Goal: Transaction & Acquisition: Book appointment/travel/reservation

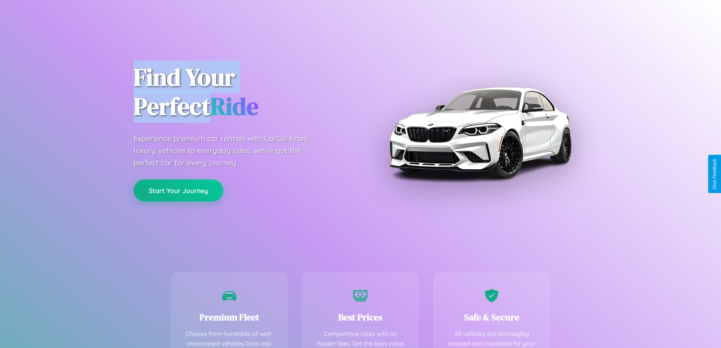
click at [178, 190] on button "Start Your Journey" at bounding box center [179, 190] width 90 height 22
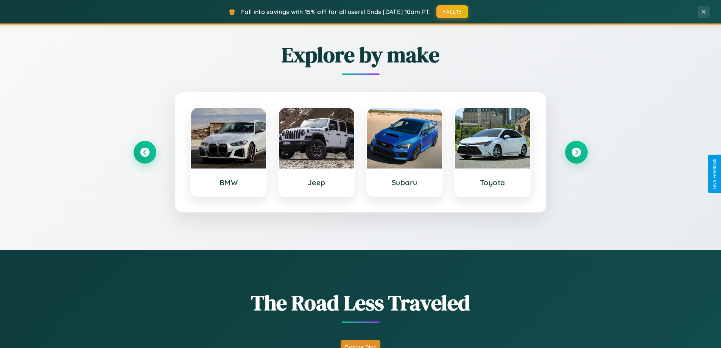
scroll to position [326, 0]
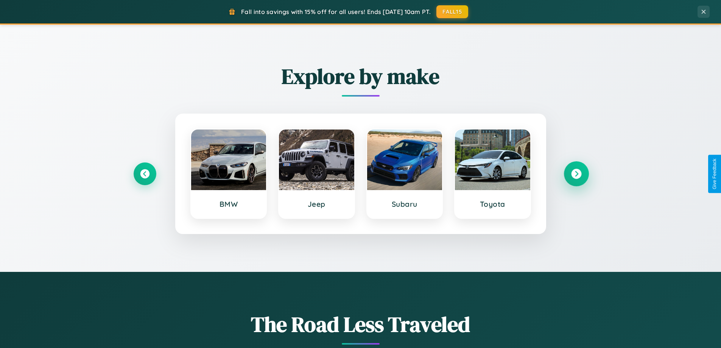
click at [576, 174] on icon at bounding box center [576, 174] width 10 height 10
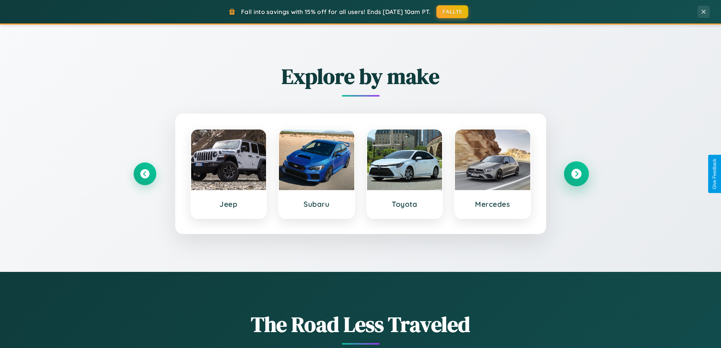
click at [576, 174] on icon at bounding box center [576, 174] width 10 height 10
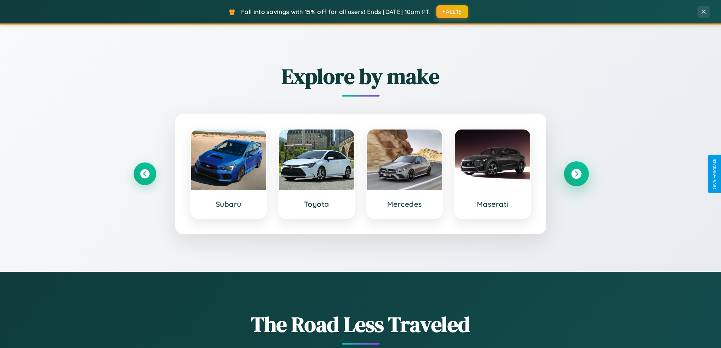
click at [576, 174] on icon at bounding box center [576, 174] width 10 height 10
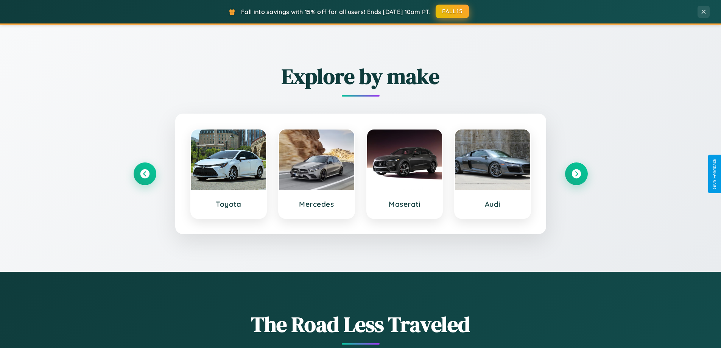
click at [453, 11] on button "FALL15" at bounding box center [452, 12] width 33 height 14
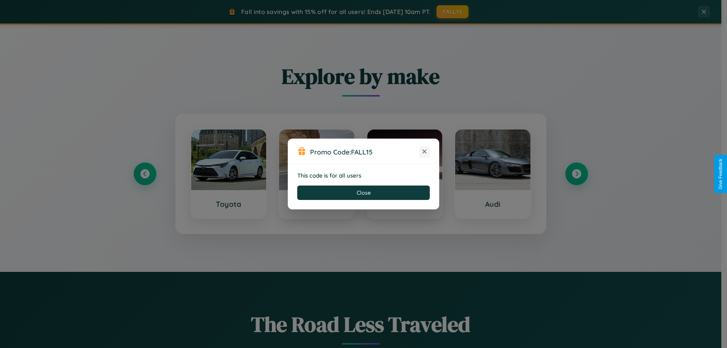
click at [424, 152] on icon at bounding box center [425, 152] width 8 height 8
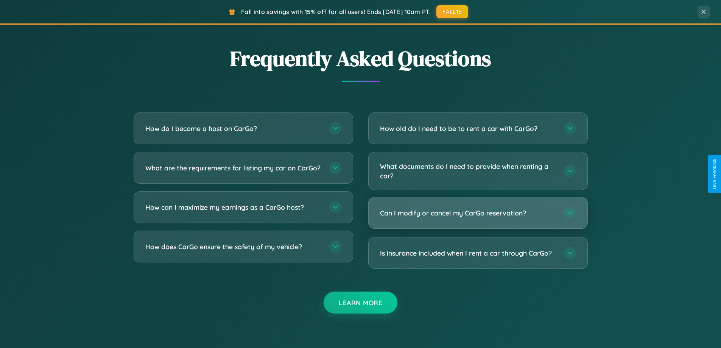
scroll to position [1457, 0]
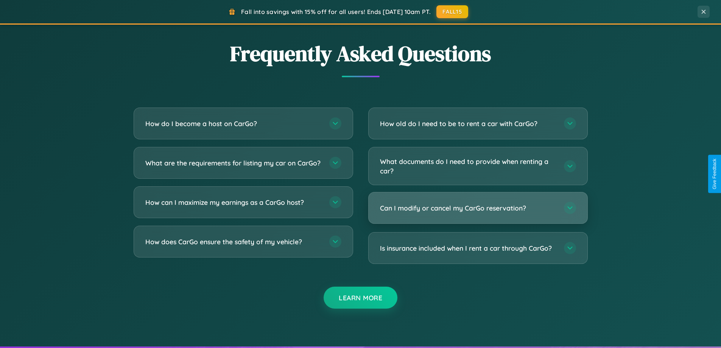
click at [478, 209] on h3 "Can I modify or cancel my CarGo reservation?" at bounding box center [468, 207] width 176 height 9
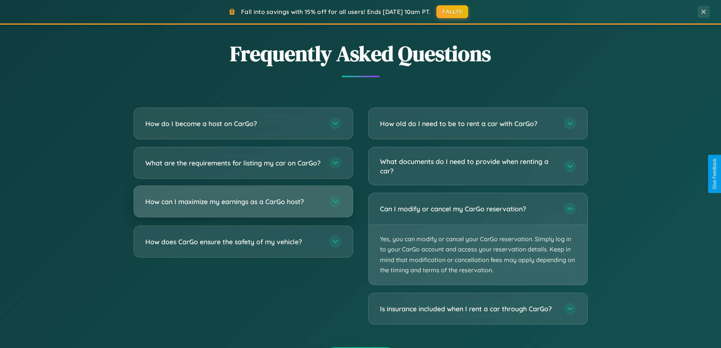
click at [243, 206] on h3 "How can I maximize my earnings as a CarGo host?" at bounding box center [233, 201] width 176 height 9
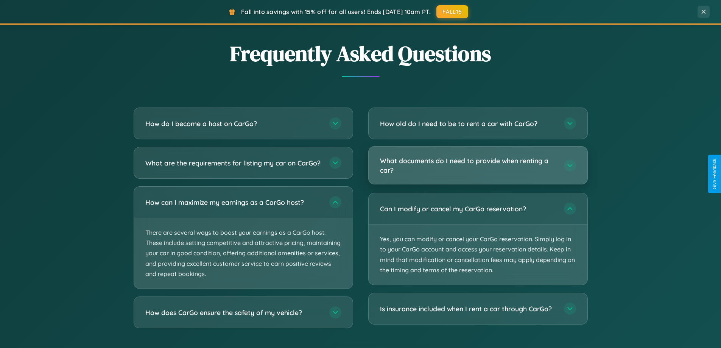
click at [478, 165] on h3 "What documents do I need to provide when renting a car?" at bounding box center [468, 165] width 176 height 19
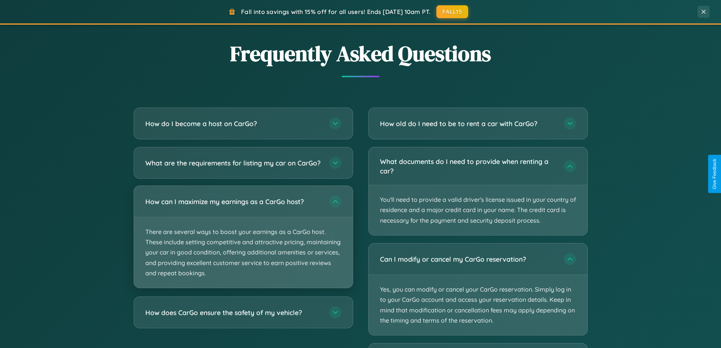
click at [243, 243] on p "There are several ways to boost your earnings as a CarGo host. These include se…" at bounding box center [243, 252] width 219 height 70
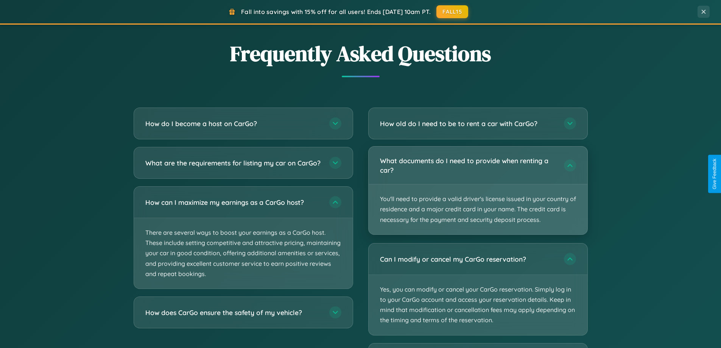
click at [478, 190] on p "You'll need to provide a valid driver's license issued in your country of resid…" at bounding box center [478, 209] width 219 height 50
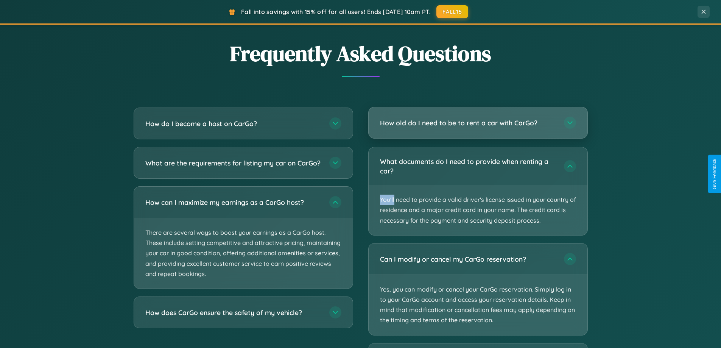
click at [478, 123] on h3 "How old do I need to be to rent a car with CarGo?" at bounding box center [468, 122] width 176 height 9
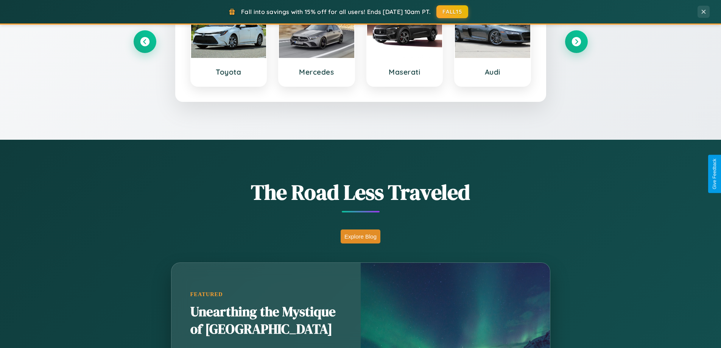
scroll to position [326, 0]
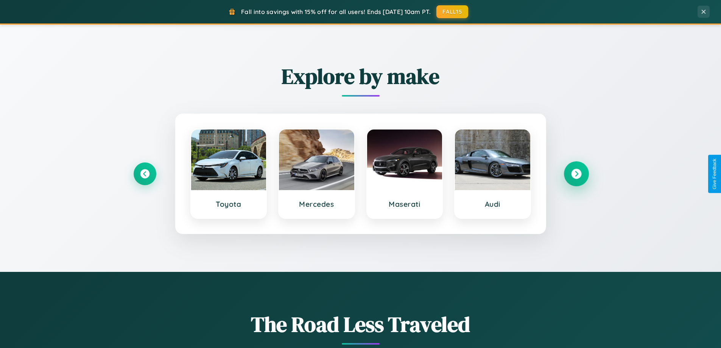
click at [576, 174] on icon at bounding box center [576, 174] width 10 height 10
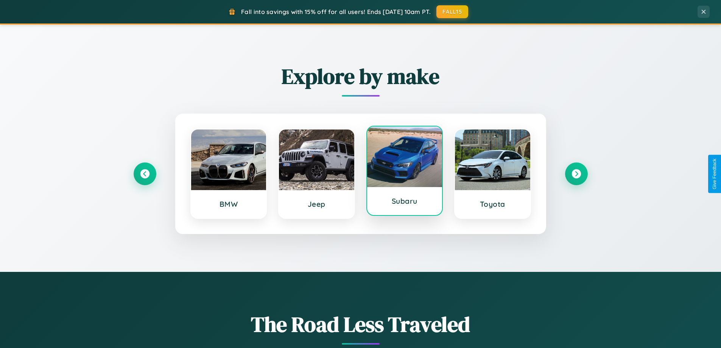
click at [404, 172] on div at bounding box center [404, 156] width 75 height 61
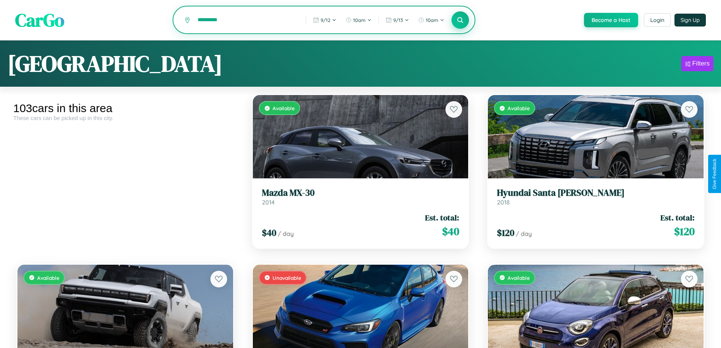
type input "*********"
click at [460, 20] on icon at bounding box center [460, 19] width 7 height 7
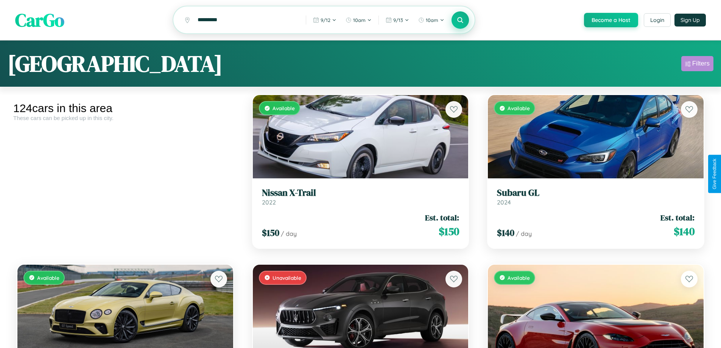
click at [697, 65] on div "Filters" at bounding box center [701, 64] width 17 height 8
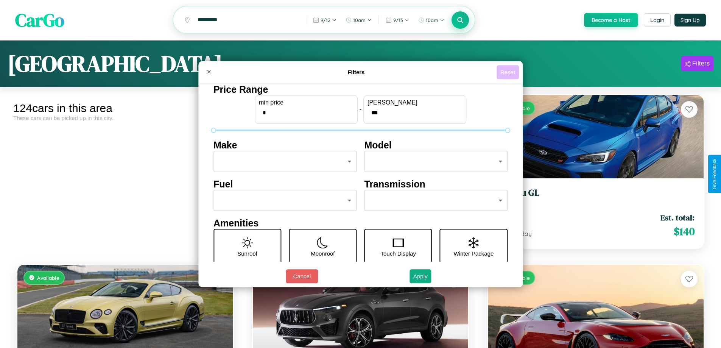
click at [509, 72] on button "Reset" at bounding box center [508, 72] width 22 height 14
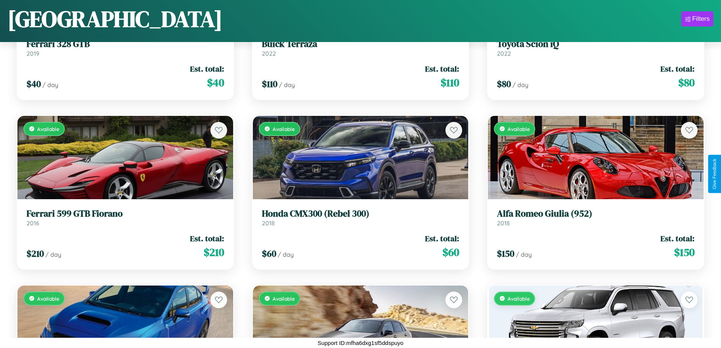
scroll to position [6841, 0]
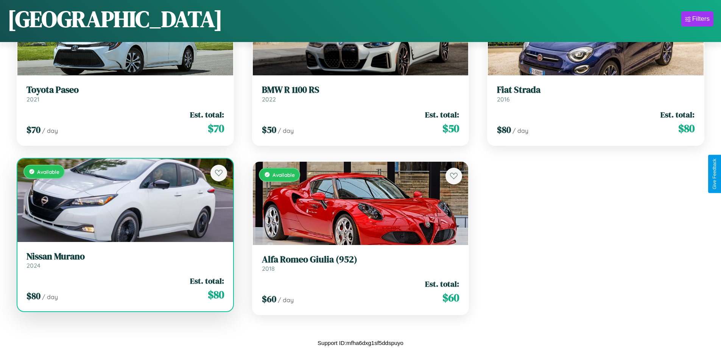
click at [124, 200] on div "Available" at bounding box center [125, 200] width 216 height 83
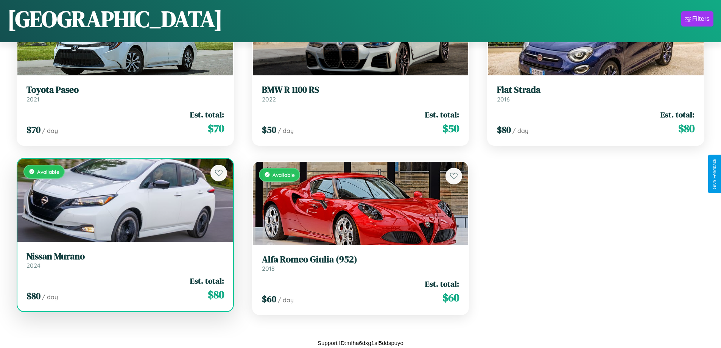
click at [124, 200] on div "Available" at bounding box center [125, 200] width 216 height 83
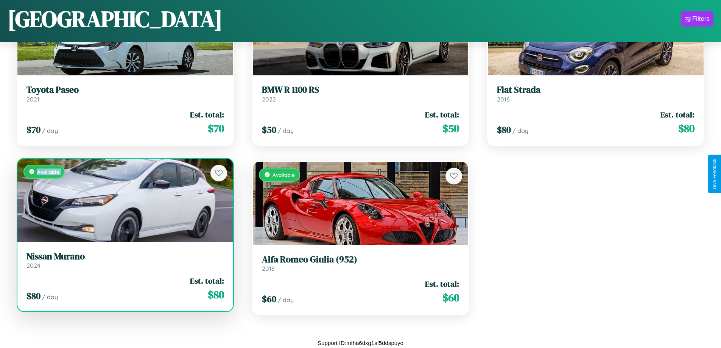
click at [124, 200] on div "Available" at bounding box center [125, 200] width 216 height 83
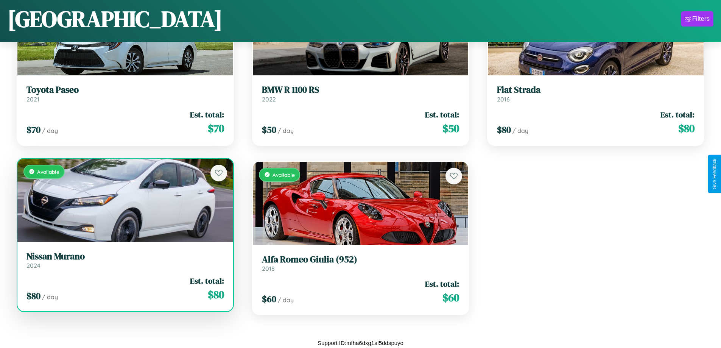
click at [124, 200] on div "Available" at bounding box center [125, 200] width 216 height 83
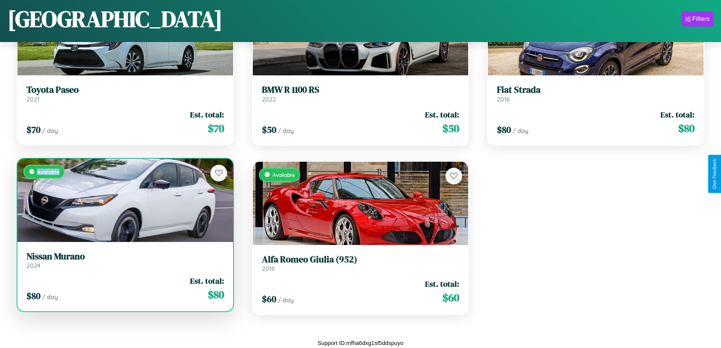
click at [124, 200] on div "Available" at bounding box center [125, 200] width 216 height 83
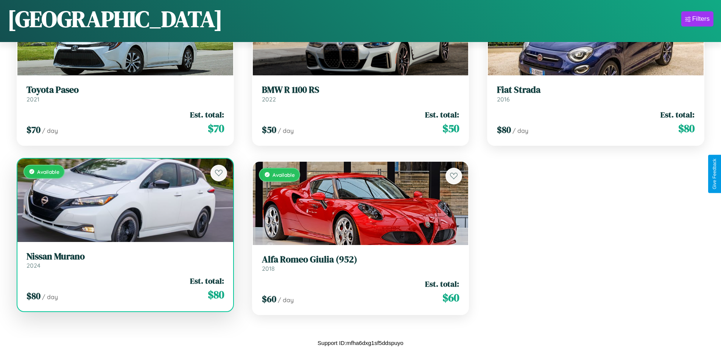
click at [124, 260] on h3 "Nissan Murano" at bounding box center [126, 256] width 198 height 11
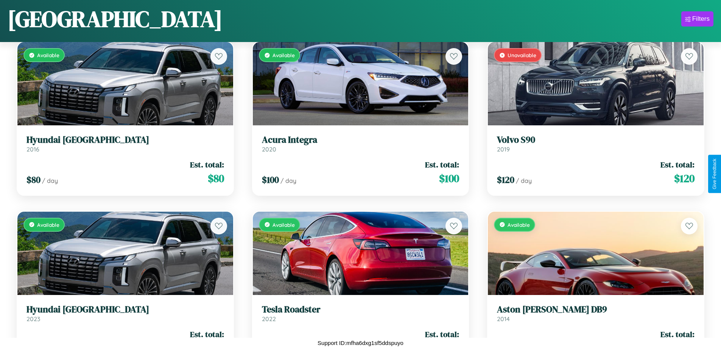
scroll to position [4515, 0]
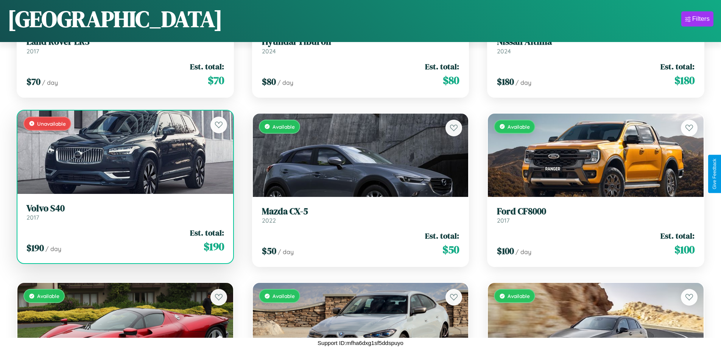
click at [124, 215] on link "Volvo S40 2017" at bounding box center [126, 212] width 198 height 19
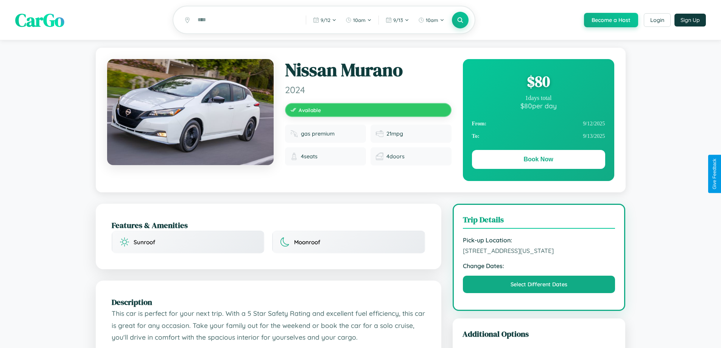
scroll to position [420, 0]
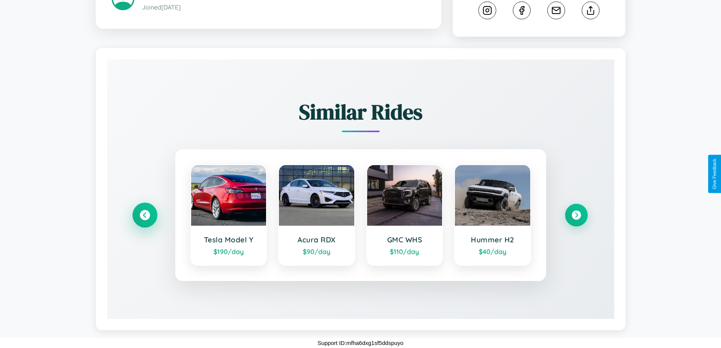
click at [145, 215] on icon at bounding box center [145, 215] width 10 height 10
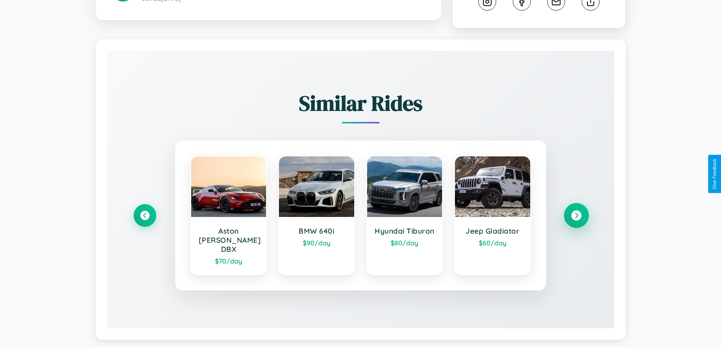
click at [576, 220] on icon at bounding box center [576, 216] width 10 height 10
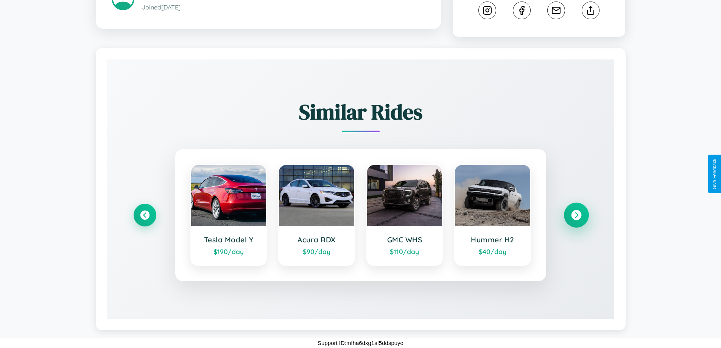
click at [576, 215] on icon at bounding box center [576, 215] width 10 height 10
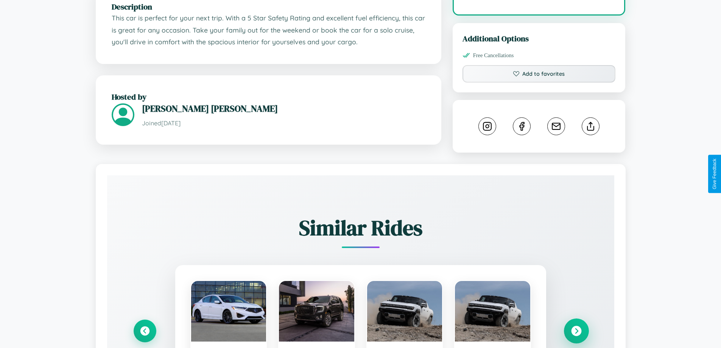
scroll to position [204, 0]
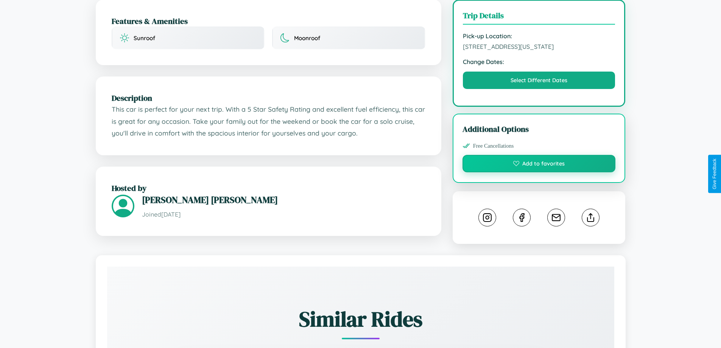
click at [539, 172] on button "Add to favorites" at bounding box center [539, 163] width 153 height 17
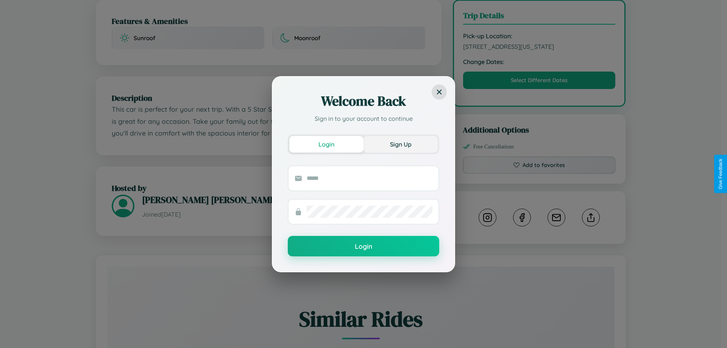
click at [401, 144] on button "Sign Up" at bounding box center [400, 144] width 74 height 17
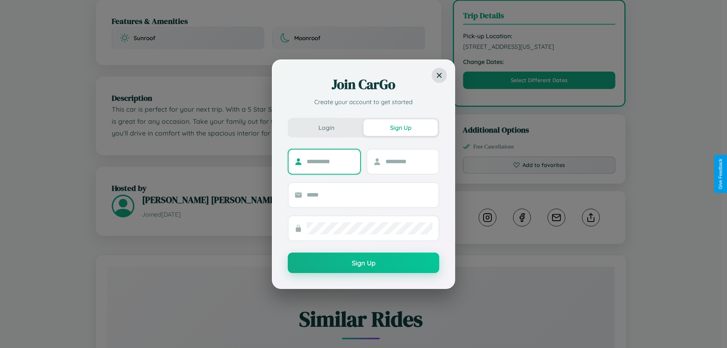
click at [330, 161] on input "text" at bounding box center [330, 162] width 47 height 12
type input "*****"
click at [409, 161] on input "text" at bounding box center [408, 162] width 47 height 12
type input "*****"
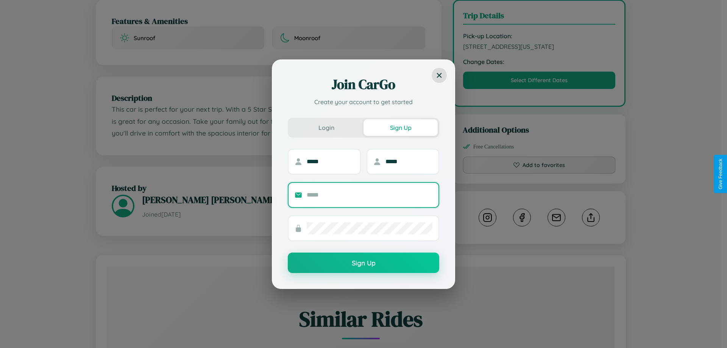
click at [370, 195] on input "text" at bounding box center [370, 195] width 126 height 12
type input "**********"
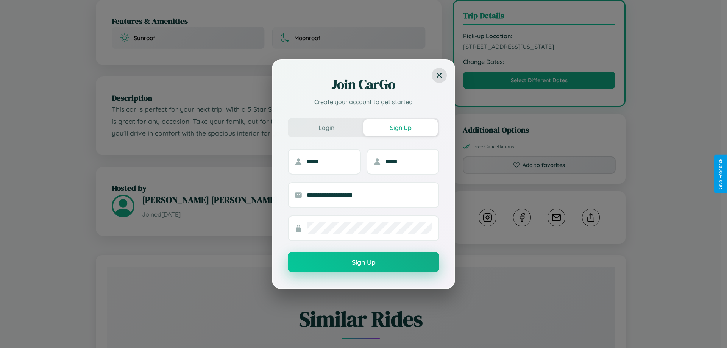
click at [363, 262] on button "Sign Up" at bounding box center [363, 262] width 151 height 20
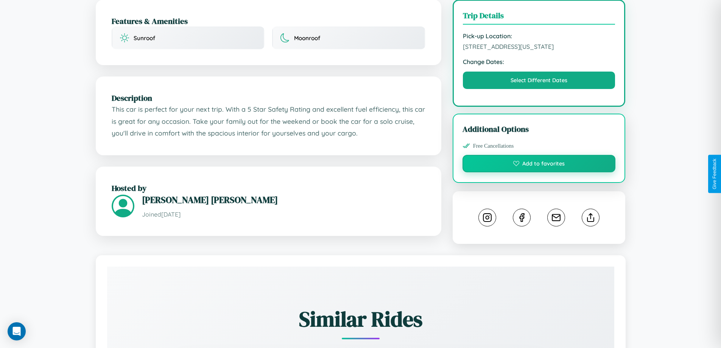
click at [539, 172] on button "Add to favorites" at bounding box center [539, 163] width 153 height 17
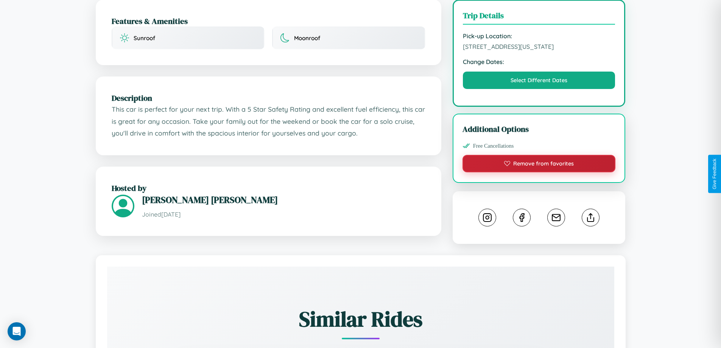
scroll to position [0, 0]
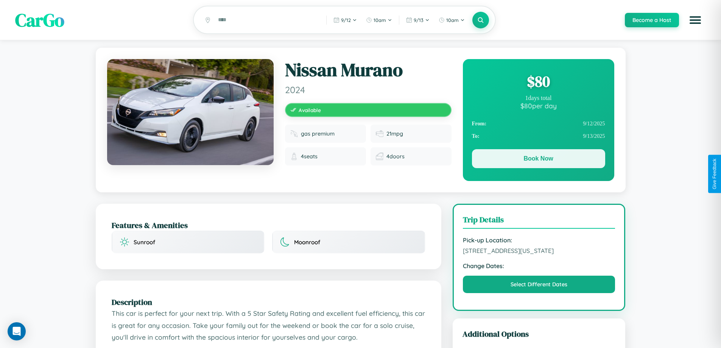
click at [538, 160] on button "Book Now" at bounding box center [538, 158] width 133 height 19
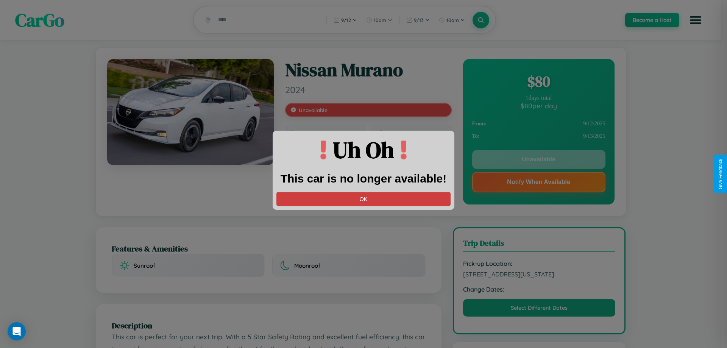
click at [363, 199] on button "OK" at bounding box center [363, 199] width 174 height 14
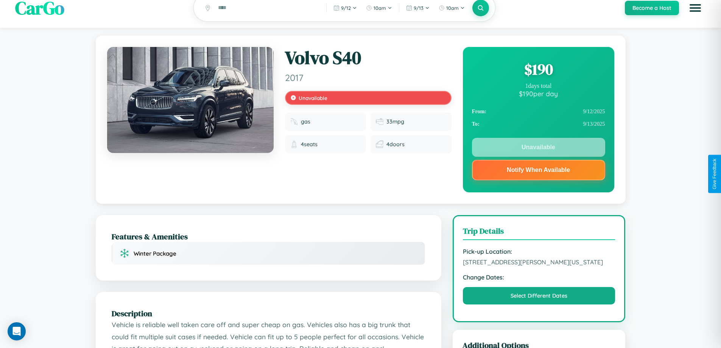
scroll to position [452, 0]
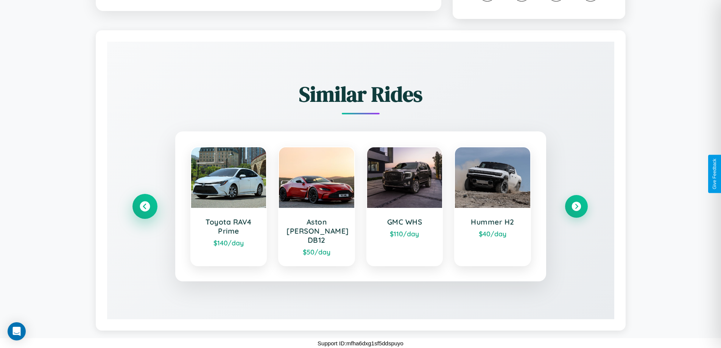
click at [145, 211] on icon at bounding box center [145, 206] width 10 height 10
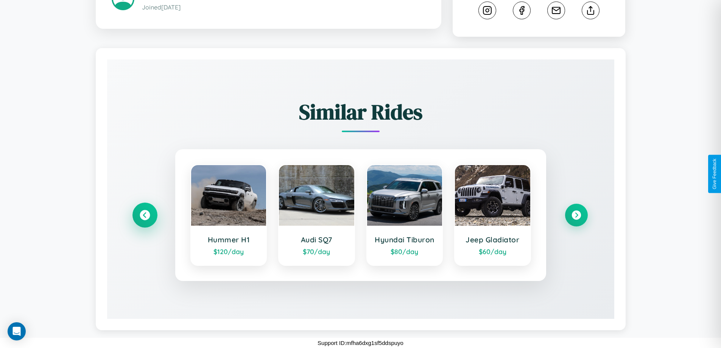
click at [145, 211] on icon at bounding box center [145, 215] width 10 height 10
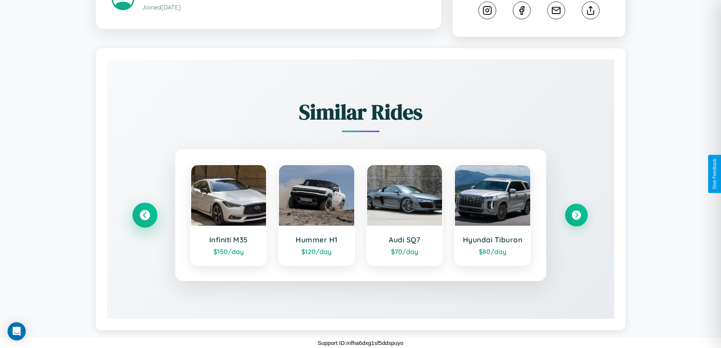
click at [145, 211] on icon at bounding box center [145, 215] width 10 height 10
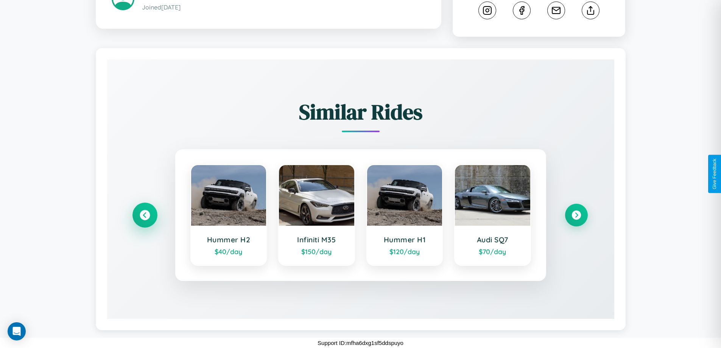
scroll to position [443, 0]
click at [145, 215] on icon at bounding box center [145, 215] width 10 height 10
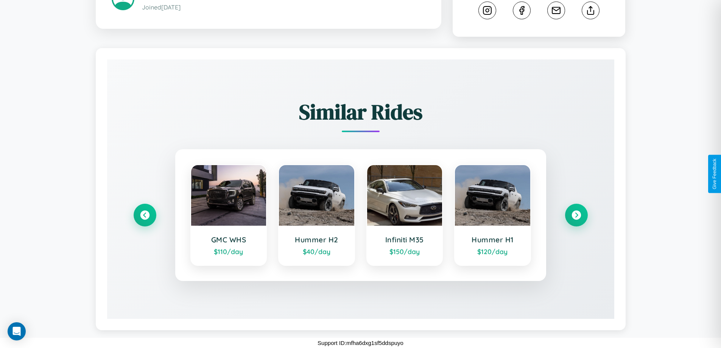
scroll to position [0, 0]
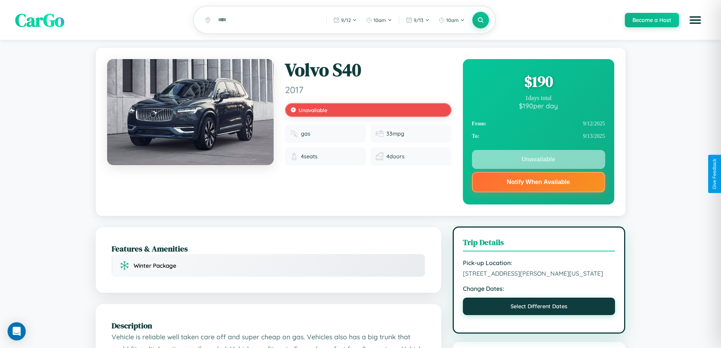
click at [539, 315] on button "Select Different Dates" at bounding box center [539, 306] width 153 height 17
select select "*"
select select "****"
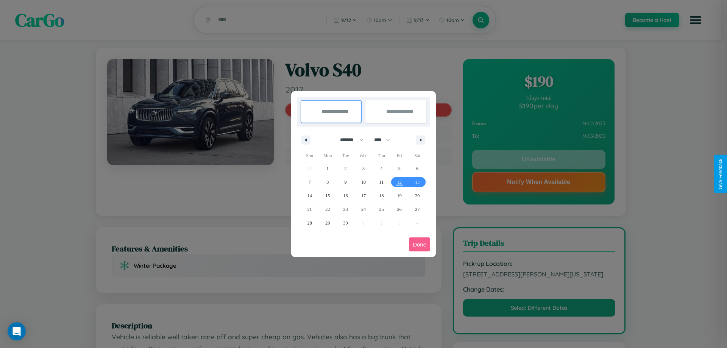
click at [348, 140] on select "******* ******** ***** ***** *** **** **** ****** ********* ******* ******** **…" at bounding box center [350, 140] width 32 height 12
select select "*"
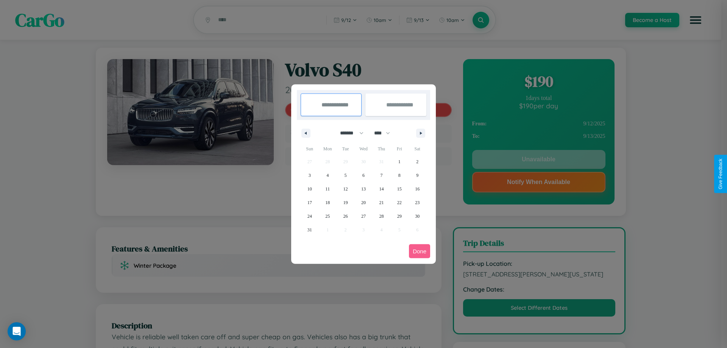
click at [385, 133] on select "**** **** **** **** **** **** **** **** **** **** **** **** **** **** **** ****…" at bounding box center [381, 133] width 23 height 12
select select "****"
click at [309, 202] on span "16" at bounding box center [309, 203] width 5 height 14
type input "**********"
click at [328, 202] on span "17" at bounding box center [327, 203] width 5 height 14
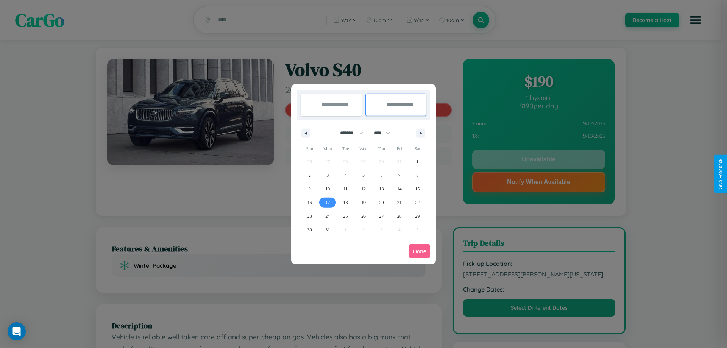
type input "**********"
click at [420, 251] on button "Done" at bounding box center [419, 251] width 21 height 14
